Goal: Task Accomplishment & Management: Use online tool/utility

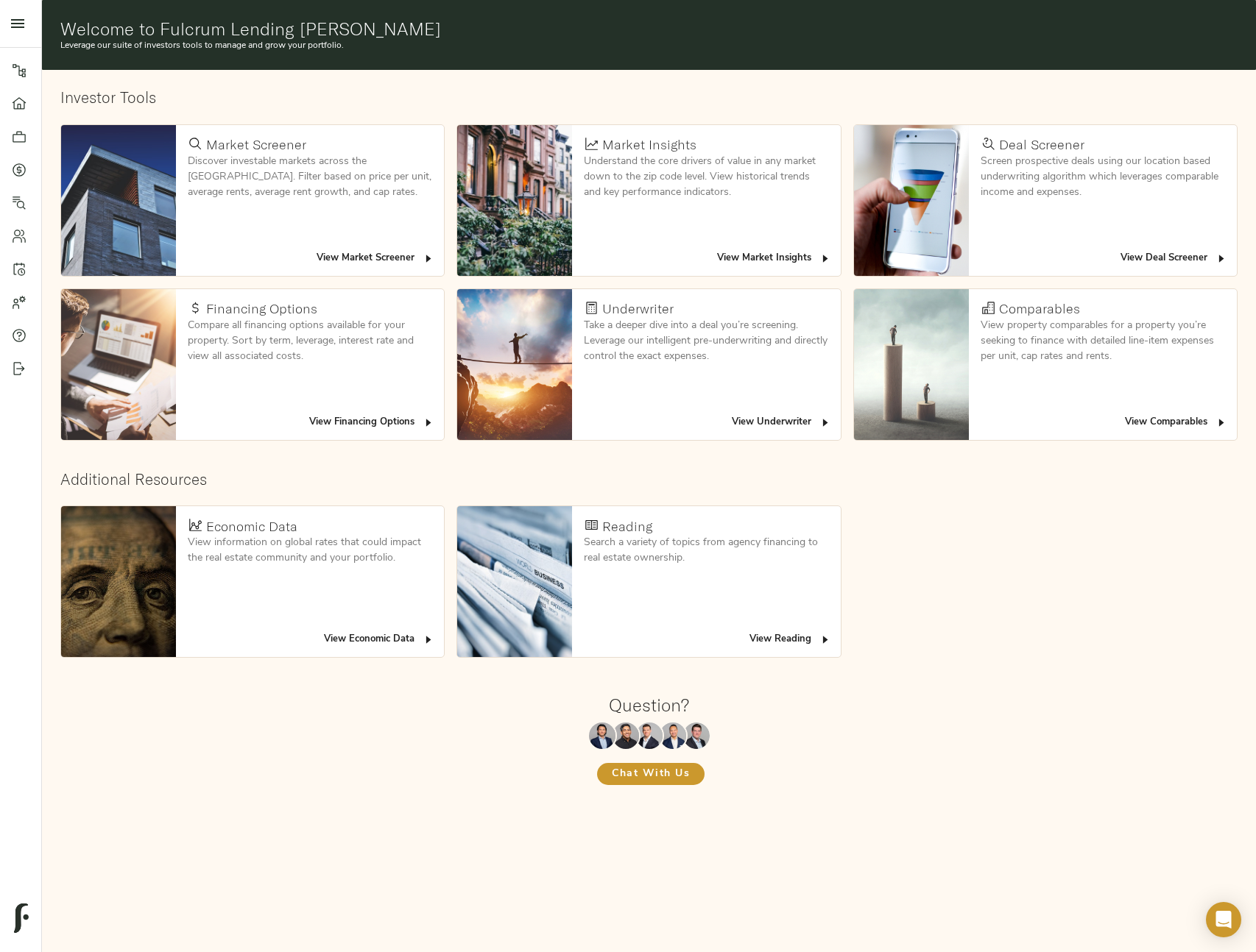
click at [942, 255] on span "View Deal Screener" at bounding box center [1173, 259] width 107 height 17
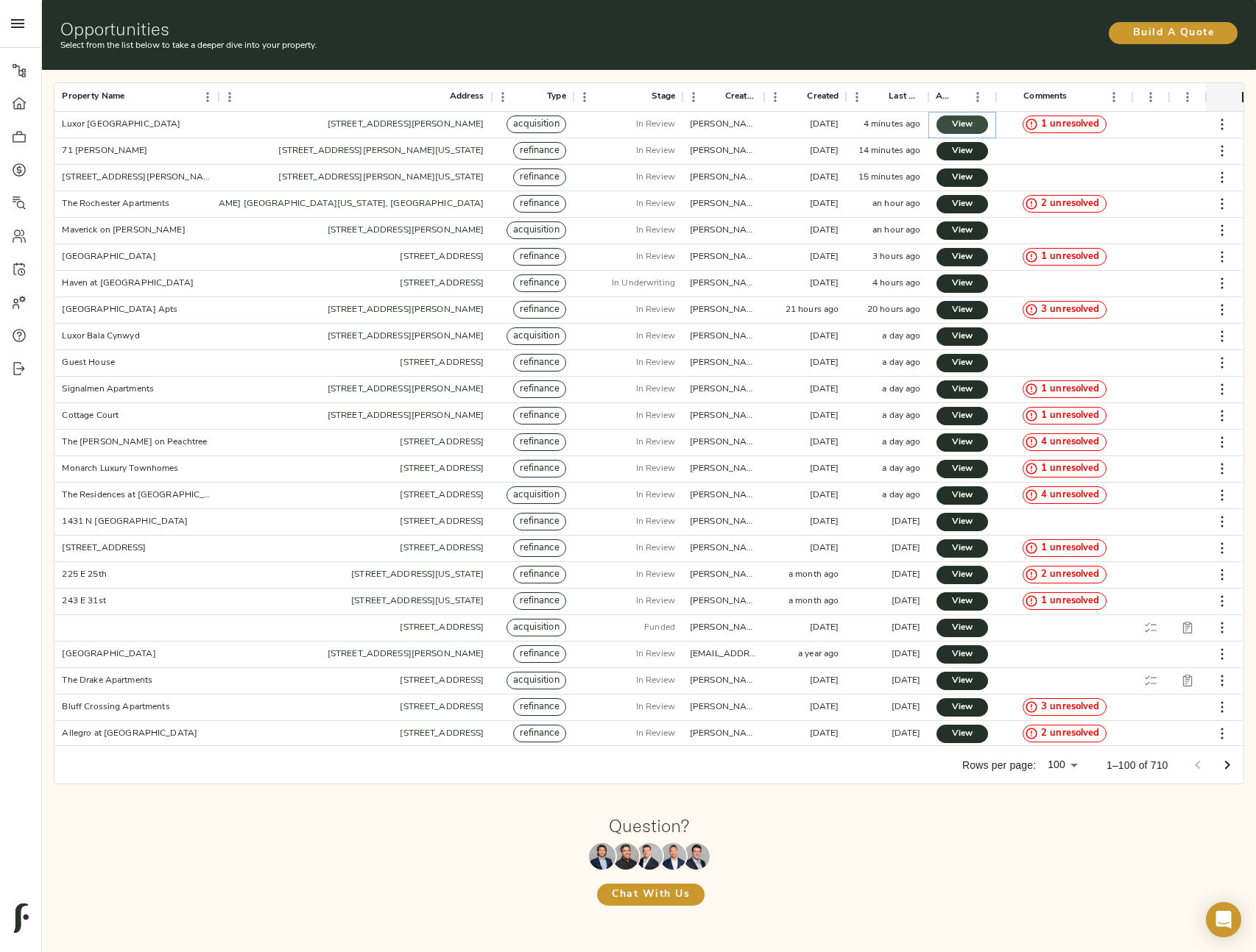
click at [949, 120] on link "View" at bounding box center [962, 124] width 52 height 18
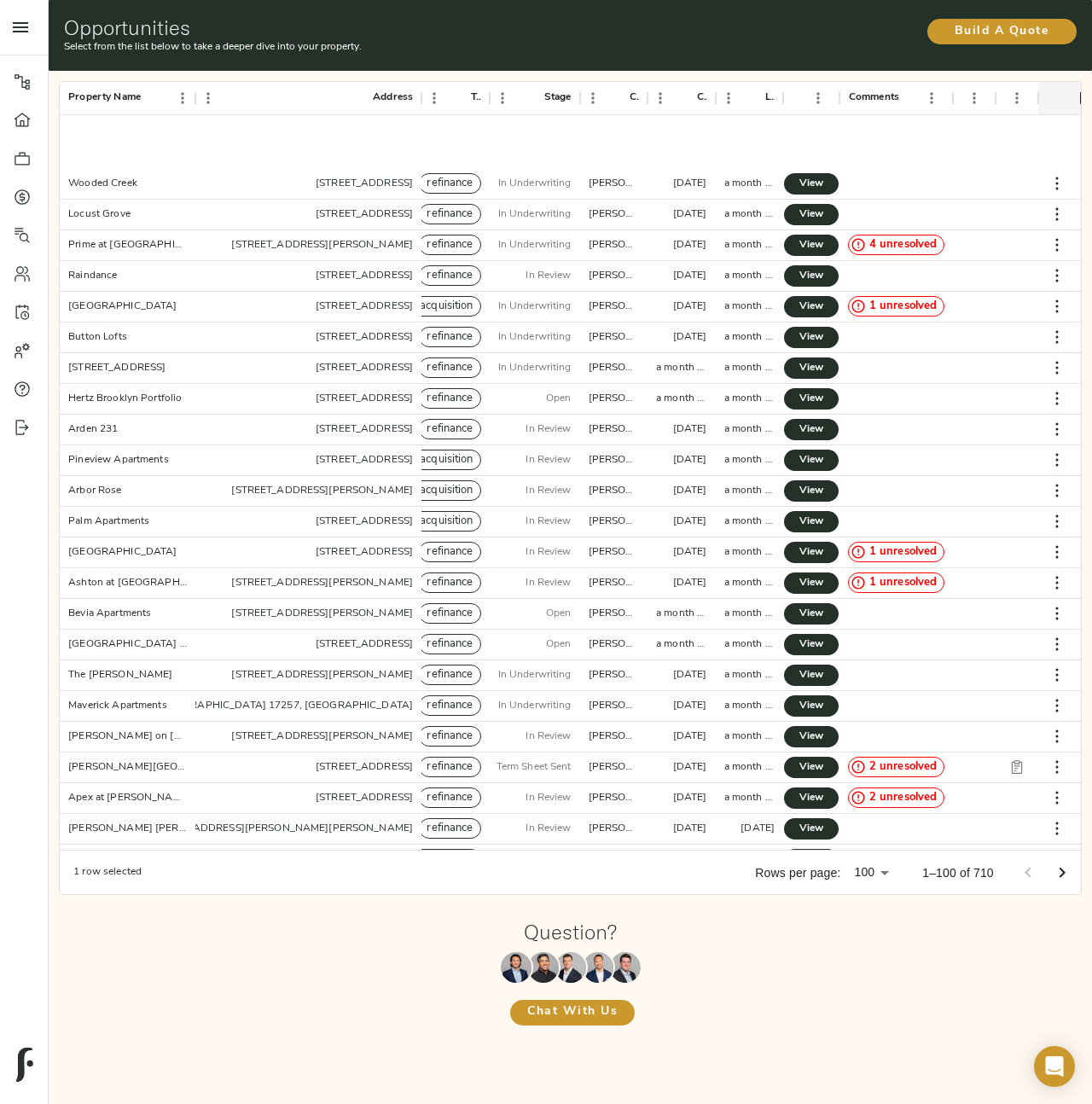
scroll to position [2336, 0]
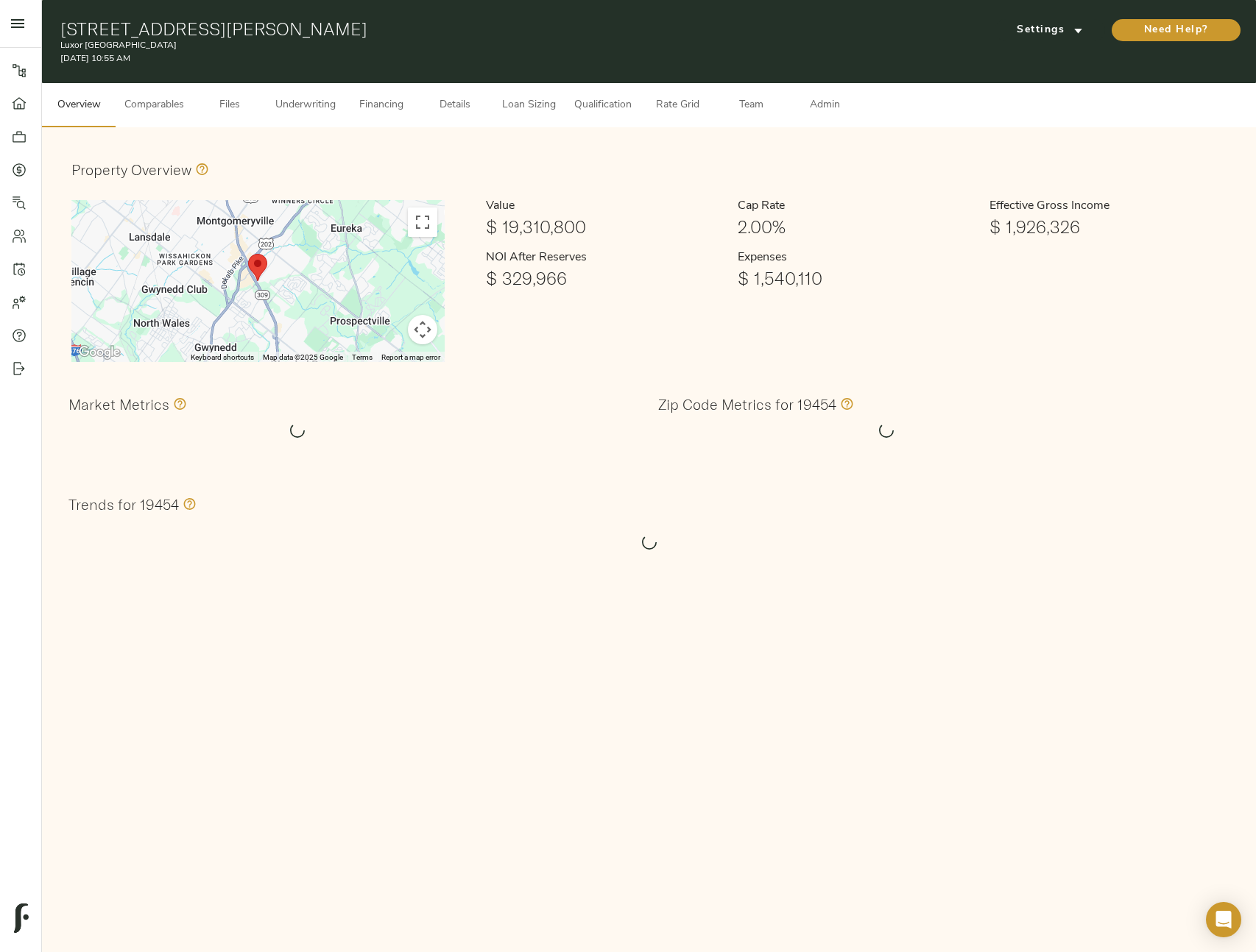
click at [391, 104] on span "Financing" at bounding box center [381, 105] width 56 height 18
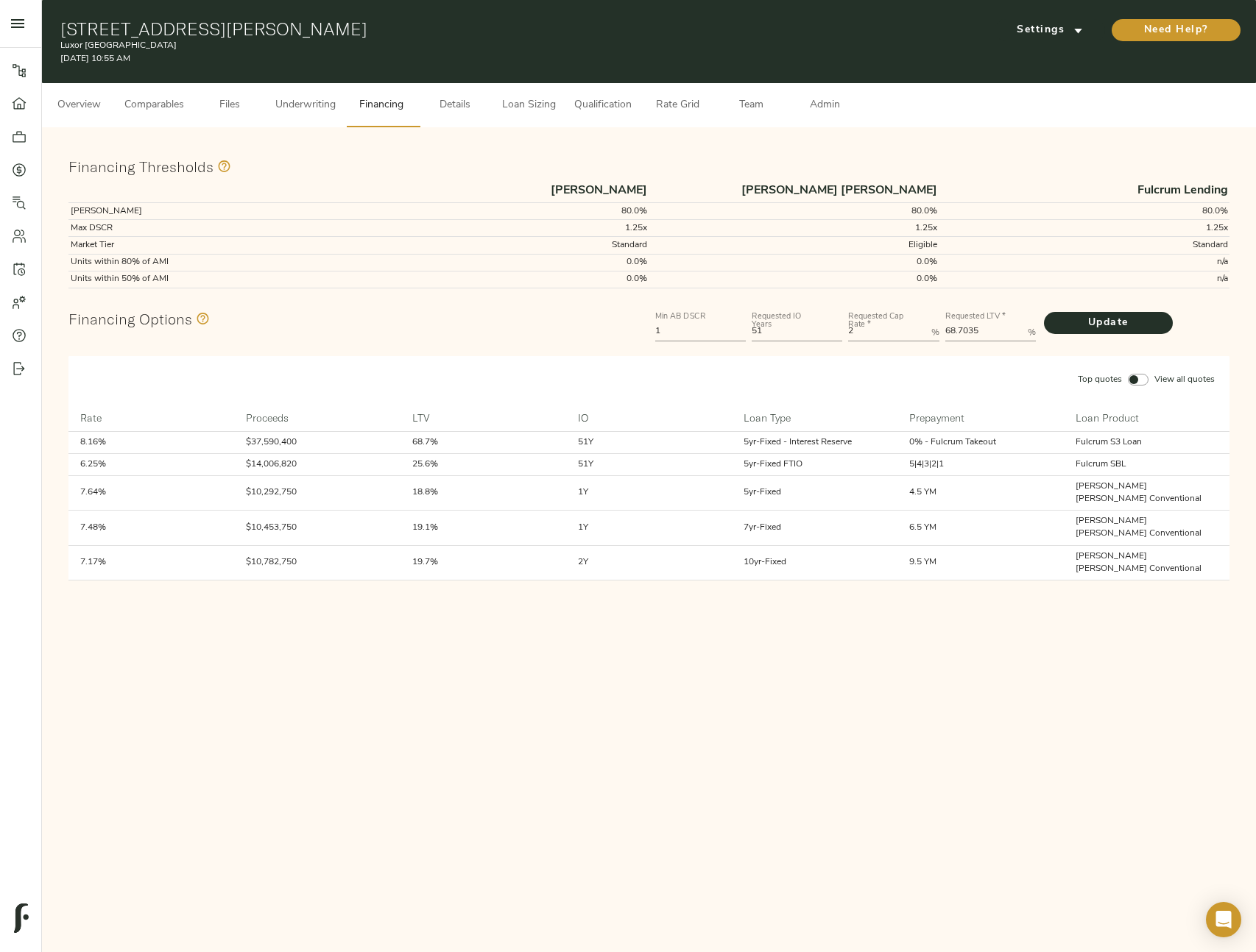
click at [806, 608] on div "Pipeline Dashboard Portfolio Quotes Search Users Activity Account Help Sign Out…" at bounding box center [628, 476] width 1256 height 952
click at [894, 331] on Rate "2" at bounding box center [886, 332] width 77 height 18
click at [921, 333] on Rate "1.999" at bounding box center [886, 332] width 77 height 18
click at [921, 333] on Rate "1.998" at bounding box center [886, 332] width 77 height 18
type Rate "1.997"
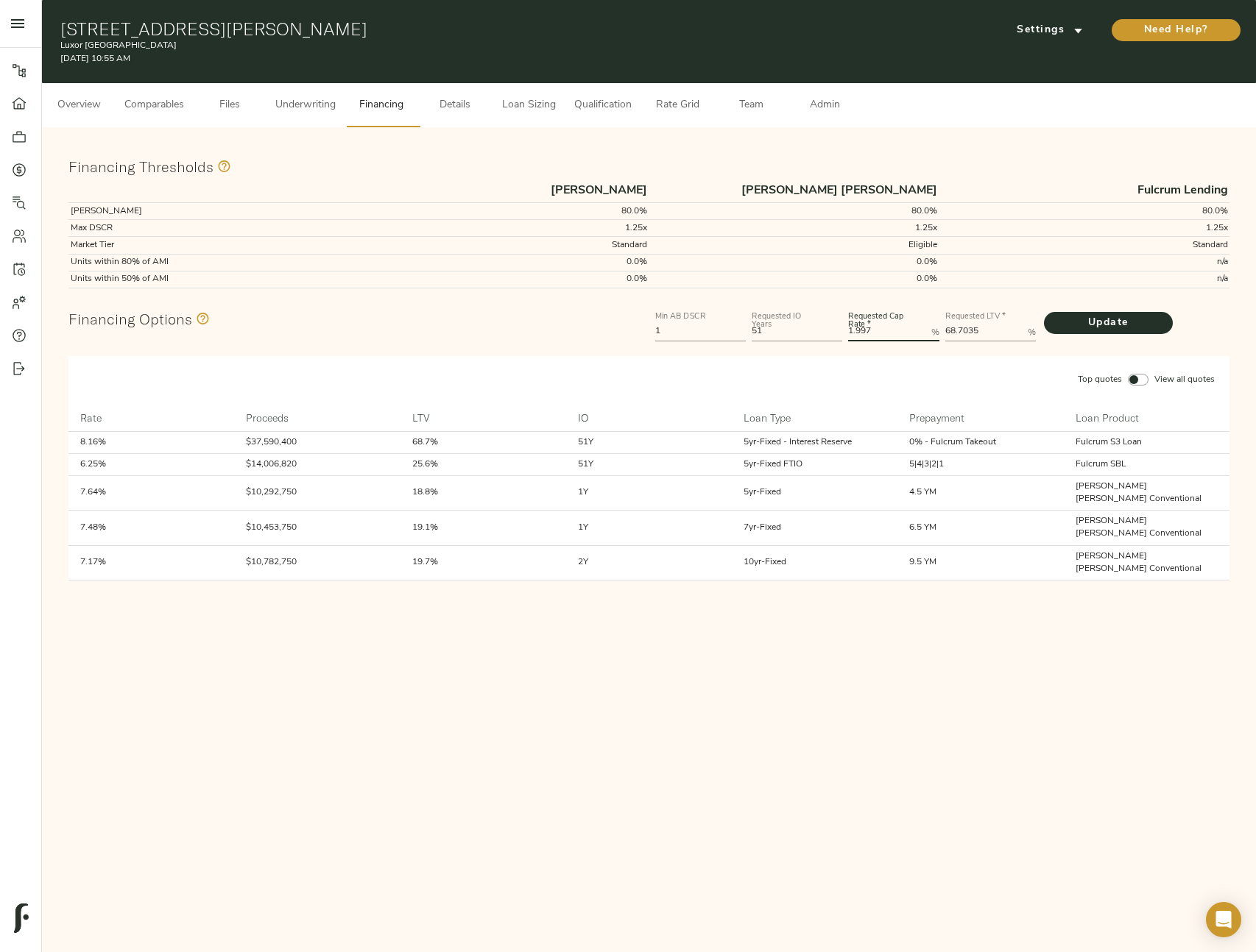
click at [921, 333] on Rate "1.997" at bounding box center [886, 332] width 77 height 18
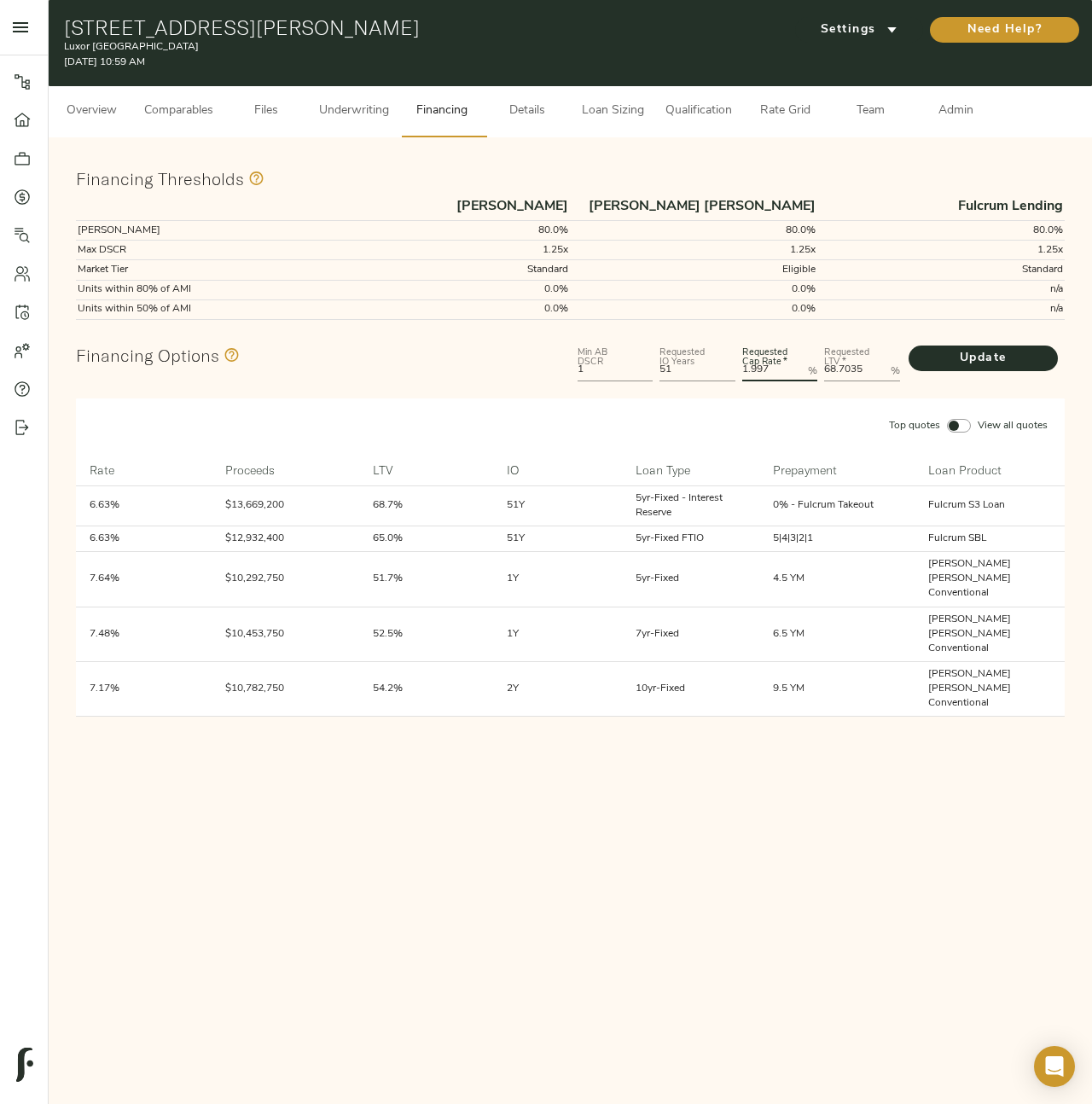
click at [956, 429] on input "Top quotes View all quotes" at bounding box center [954, 425] width 41 height 13
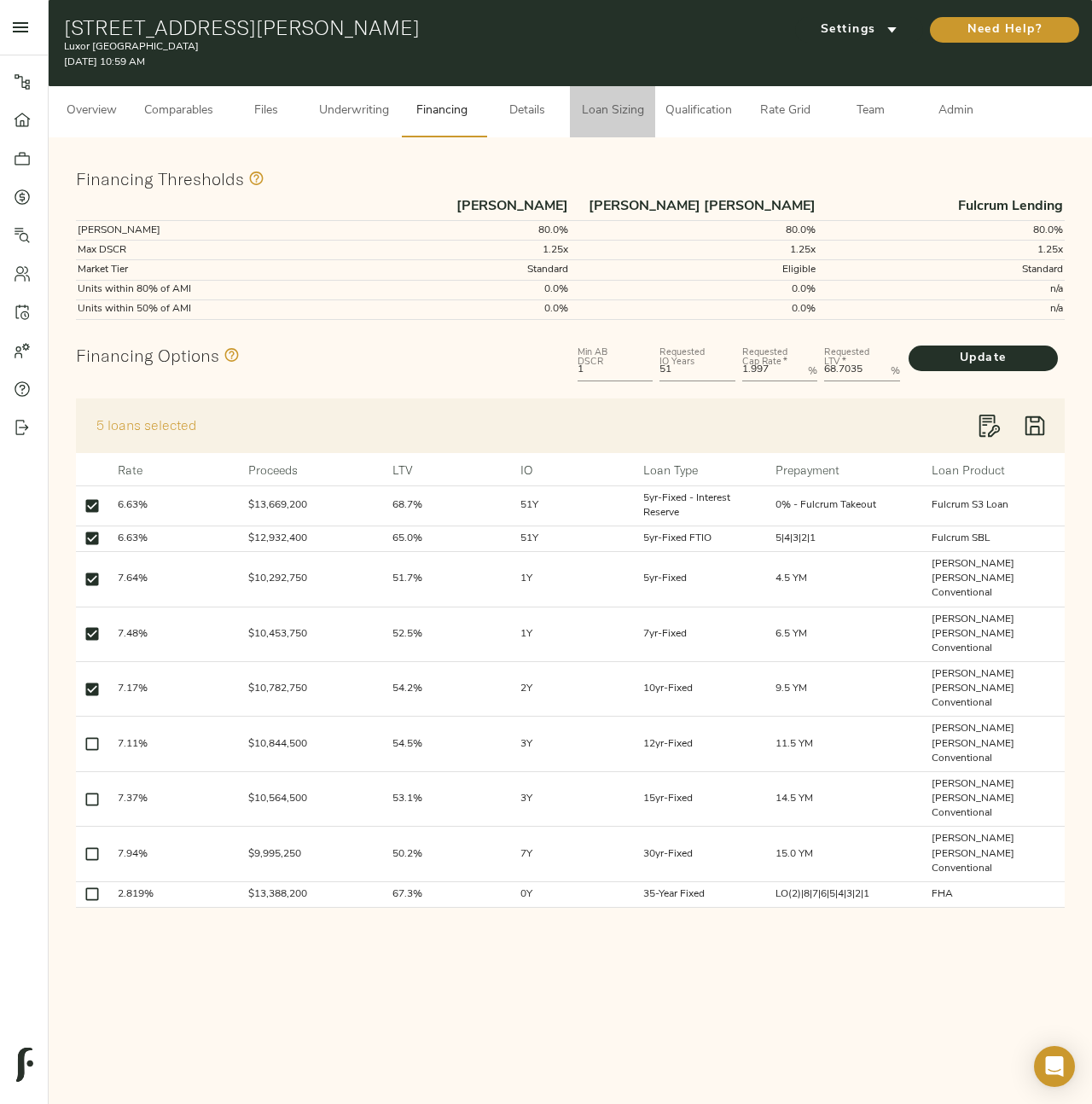
click at [629, 110] on span "Loan Sizing" at bounding box center [612, 111] width 65 height 21
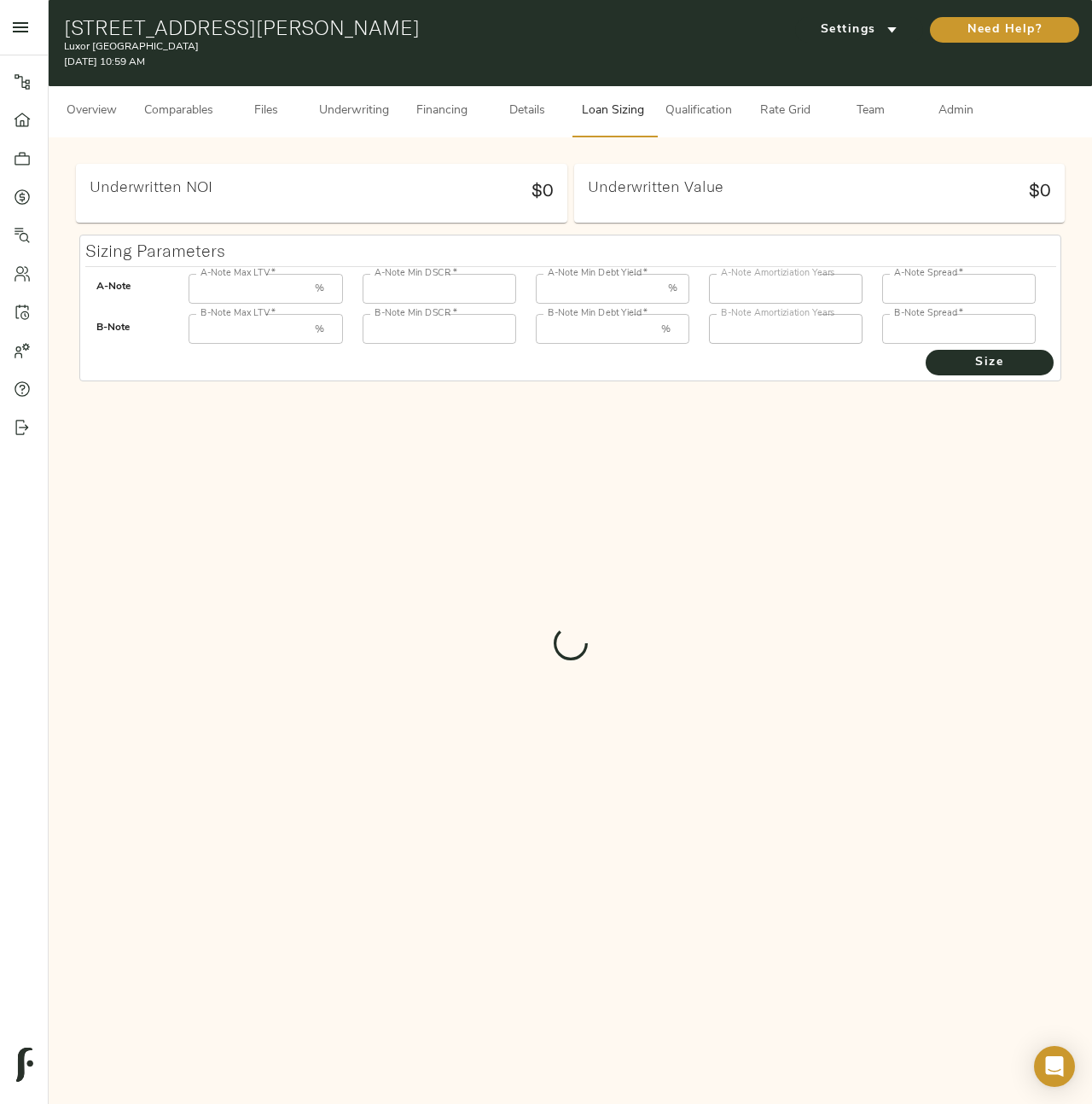
type input "55"
type input "1.25"
type input "12.00"
type input "30"
type input "250"
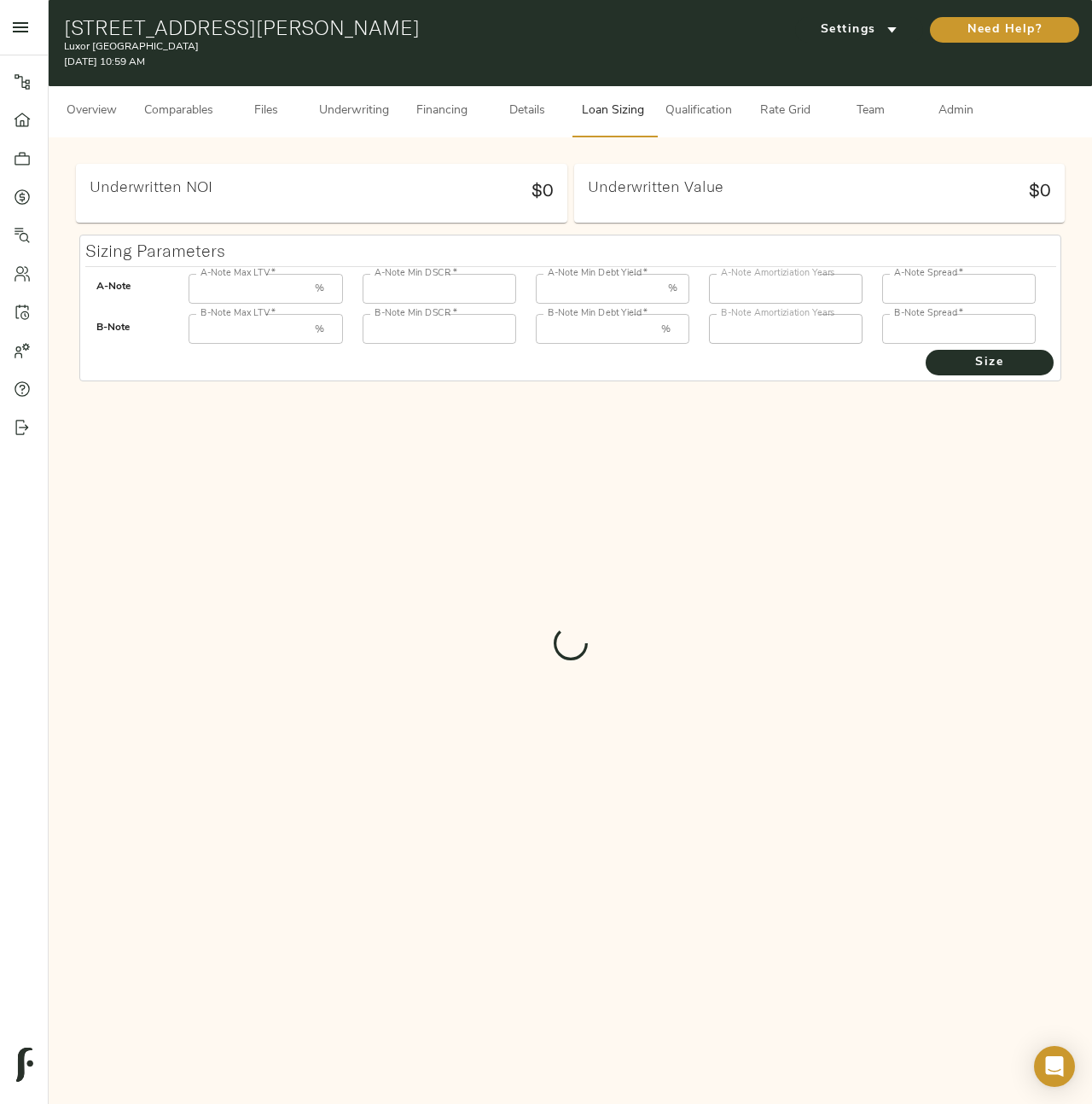
type input "85"
type input "1"
type input "8.00"
type input "30"
type input "1000"
